Goal: Task Accomplishment & Management: Manage account settings

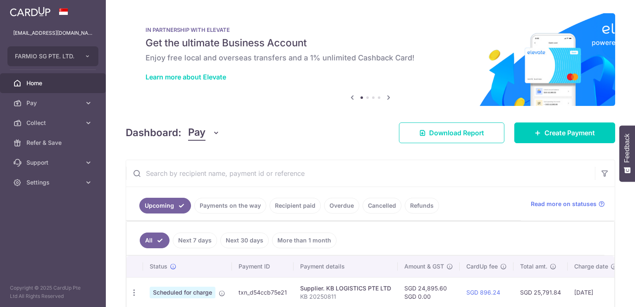
click at [409, 204] on link "Refunds" at bounding box center [422, 206] width 34 height 16
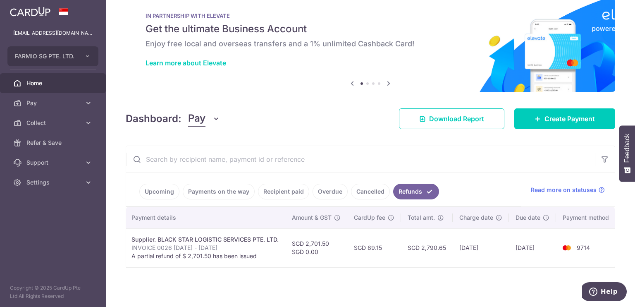
scroll to position [0, 165]
